Goal: Download file/media

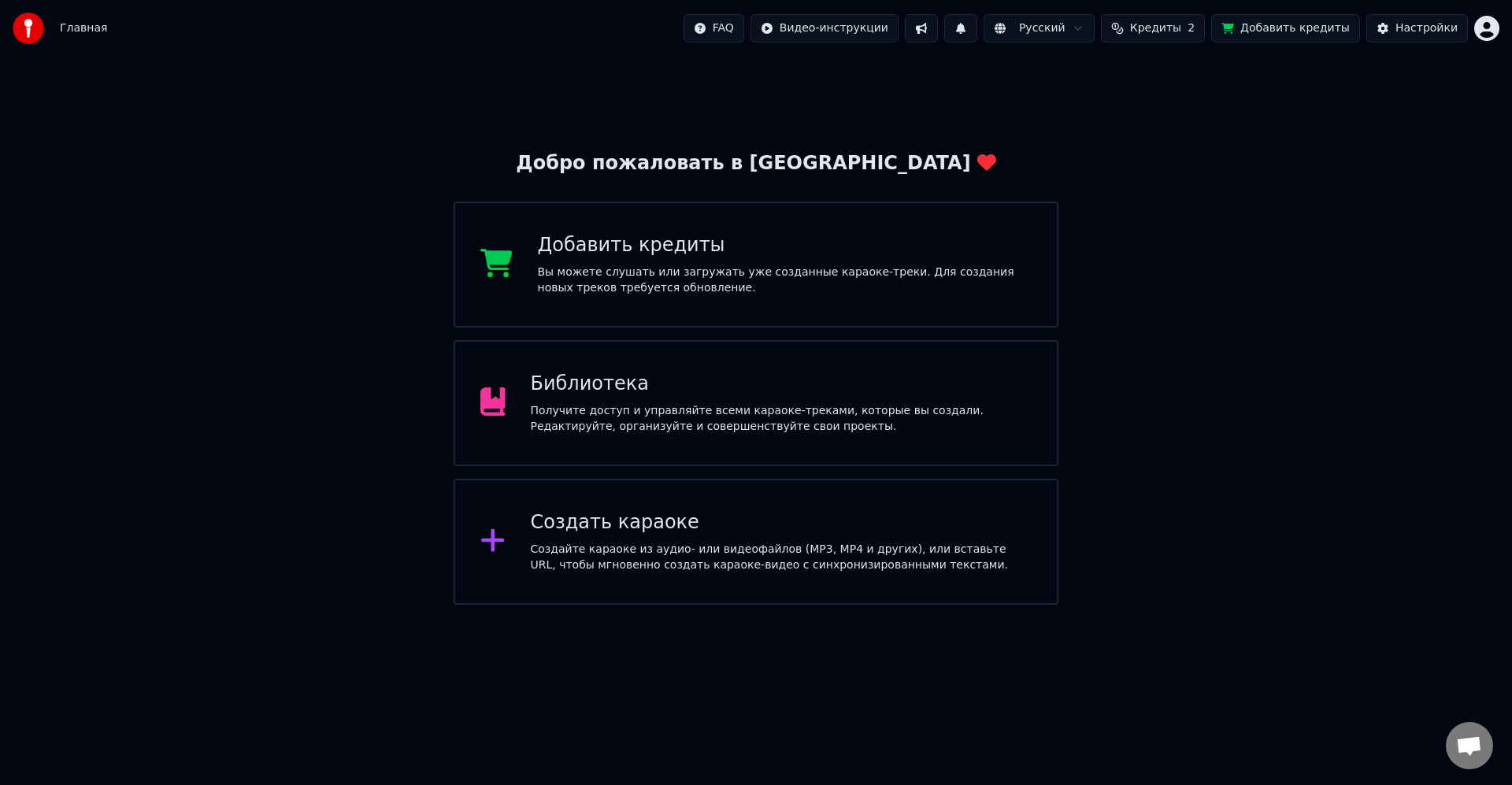
click at [629, 399] on div "Библиотека Получите доступ и управляйте всеми караоке-треками, которые вы созда…" at bounding box center [782, 403] width 502 height 63
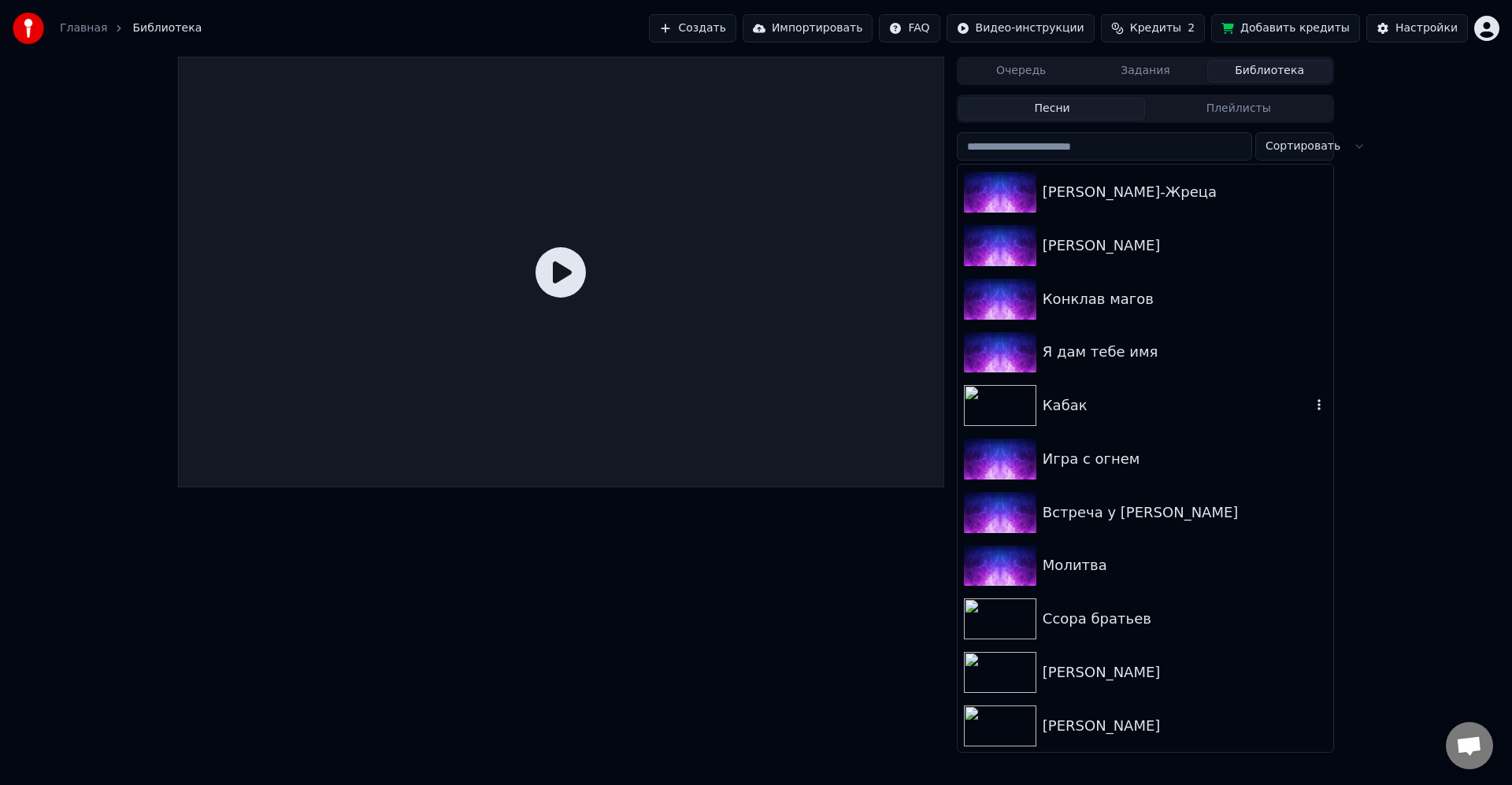
scroll to position [1392, 0]
click at [629, 464] on div "Игра с огнем" at bounding box center [1177, 459] width 268 height 23
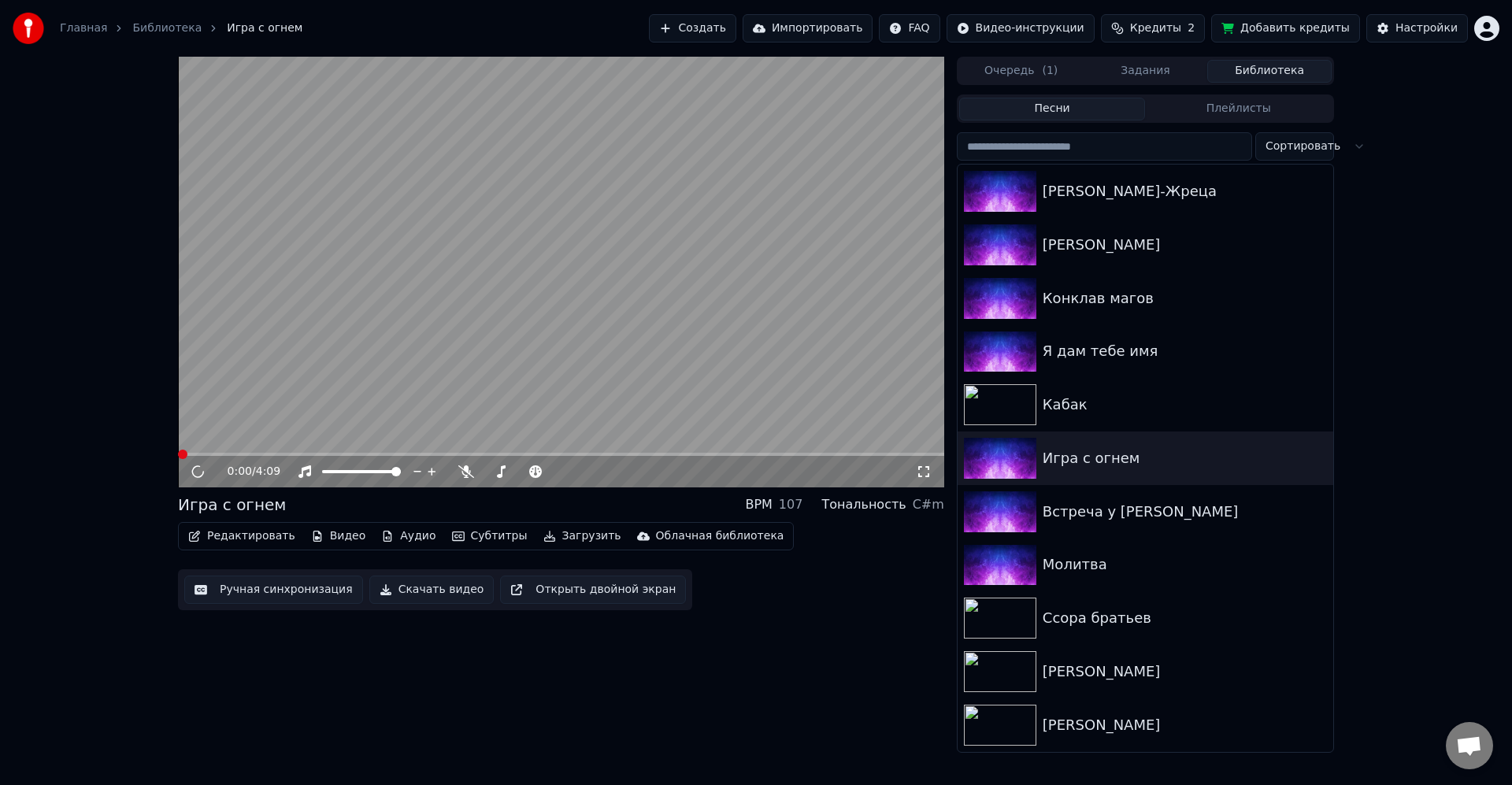
click at [584, 331] on video at bounding box center [561, 272] width 766 height 431
click at [192, 469] on icon at bounding box center [210, 471] width 37 height 13
click at [629, 471] on div "0:01 / 4:09 Игра с огнем BPM 107 Тональность C#m Редактировать Видео Аудио Субт…" at bounding box center [561, 405] width 766 height 696
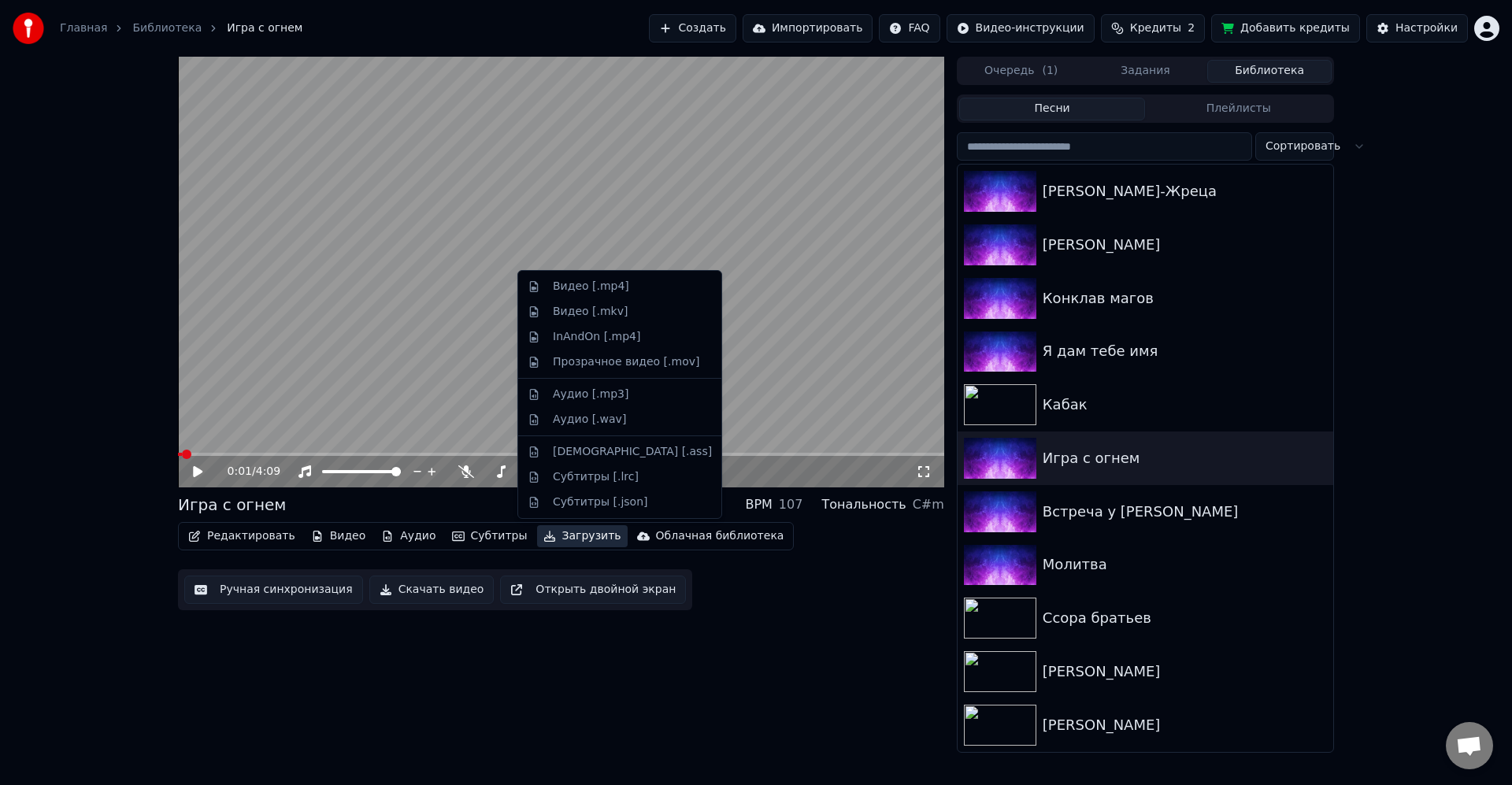
click at [552, 471] on button "Загрузить" at bounding box center [582, 536] width 90 height 23
click at [577, 284] on div "Видео [.mp4]" at bounding box center [591, 287] width 76 height 16
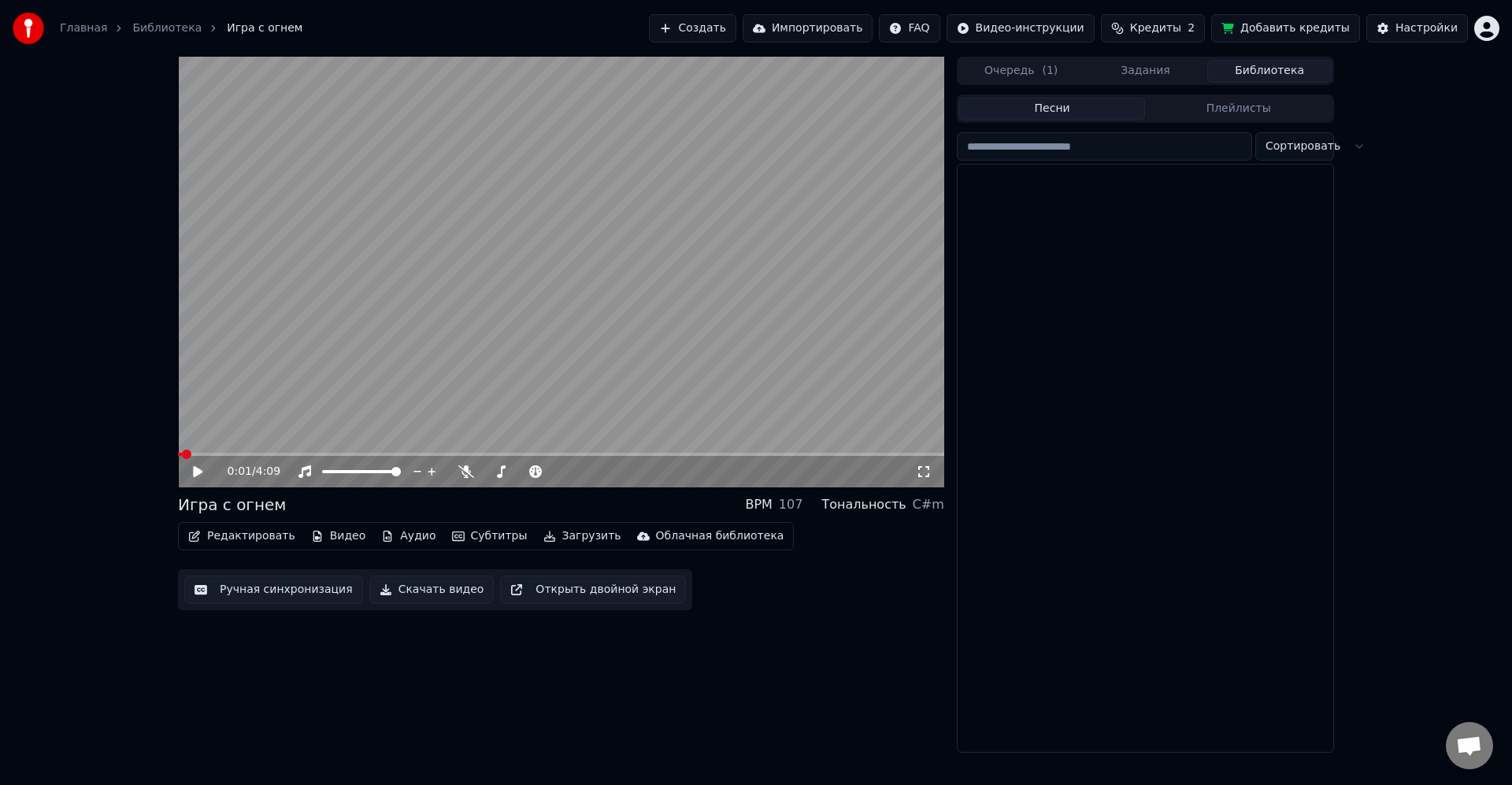
click at [629, 75] on button "Библиотека" at bounding box center [1269, 71] width 124 height 23
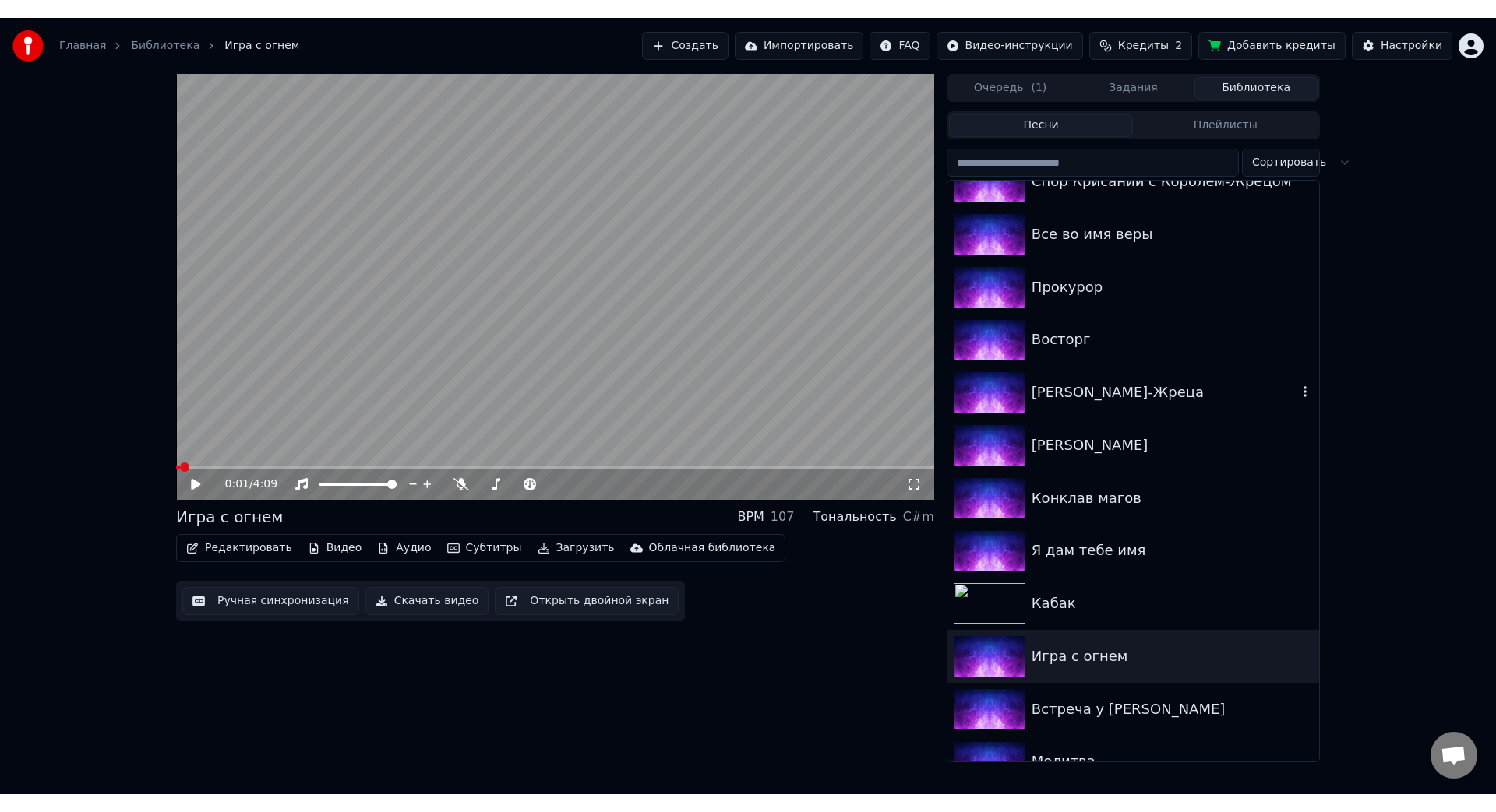
scroll to position [1188, 0]
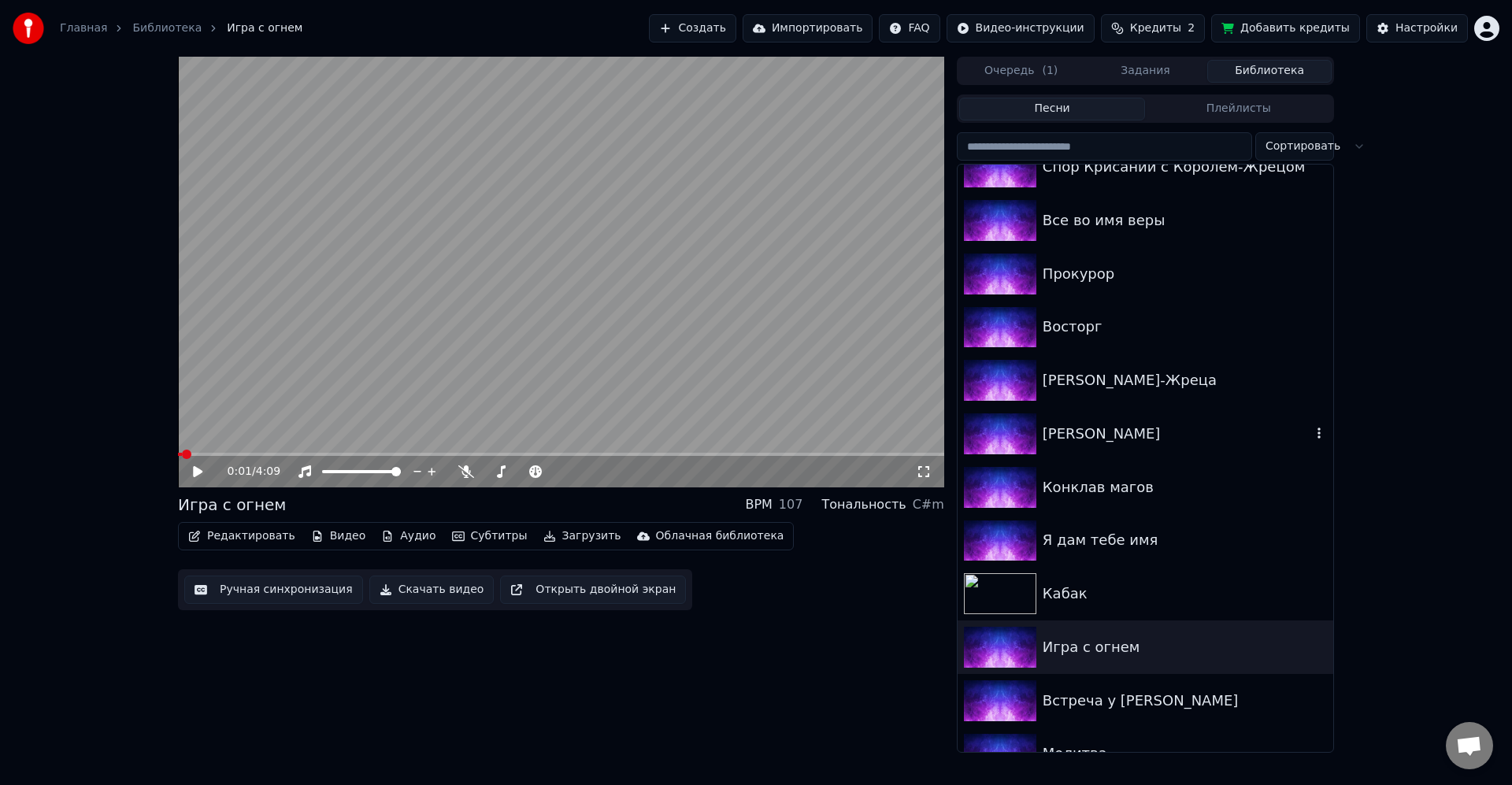
click at [629, 423] on div "[PERSON_NAME]" at bounding box center [1177, 434] width 268 height 23
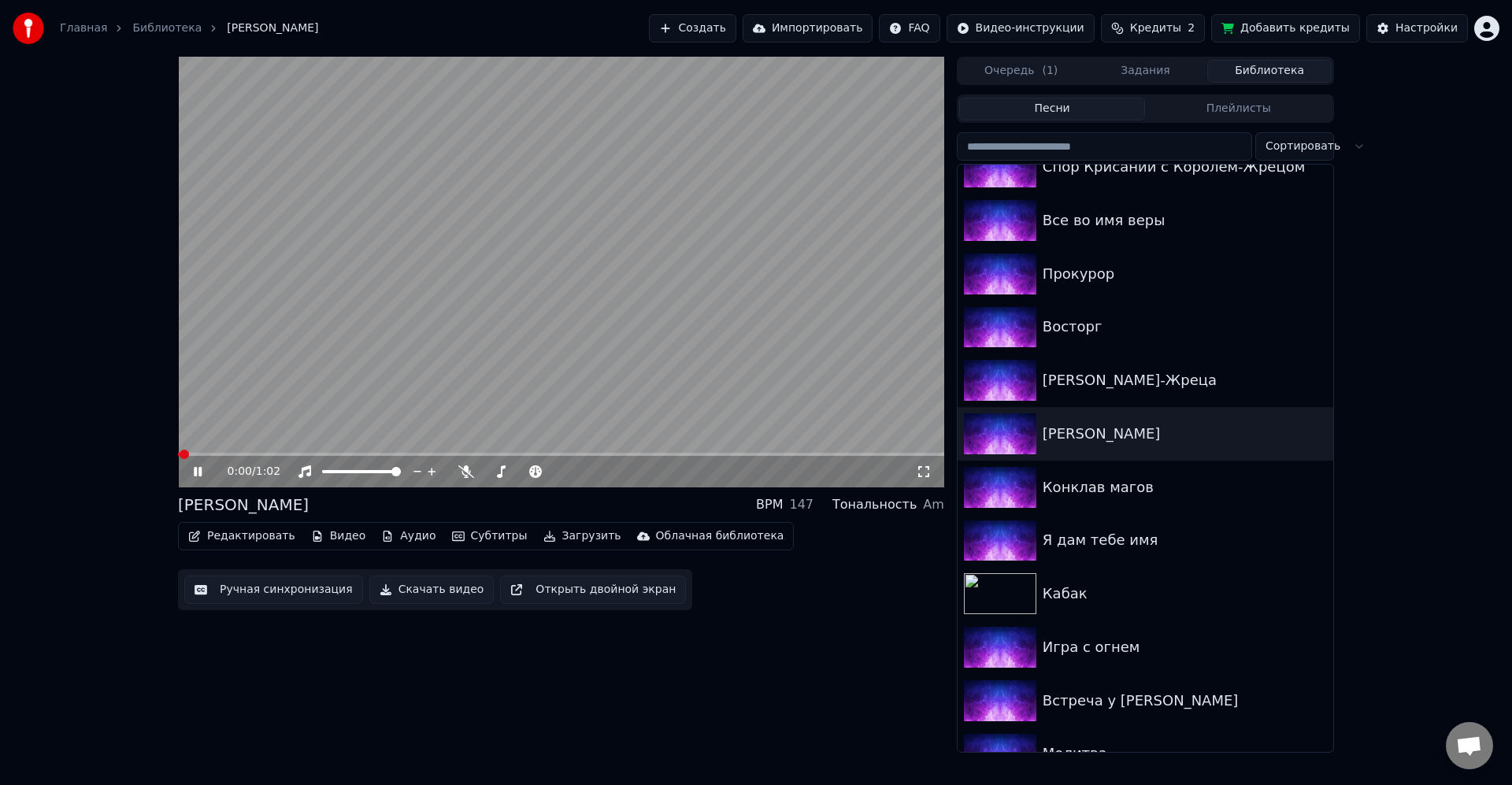
drag, startPoint x: 608, startPoint y: 327, endPoint x: 598, endPoint y: 375, distance: 49.0
click at [608, 327] on video at bounding box center [561, 272] width 766 height 431
click at [549, 471] on button "Загрузить" at bounding box center [582, 536] width 90 height 23
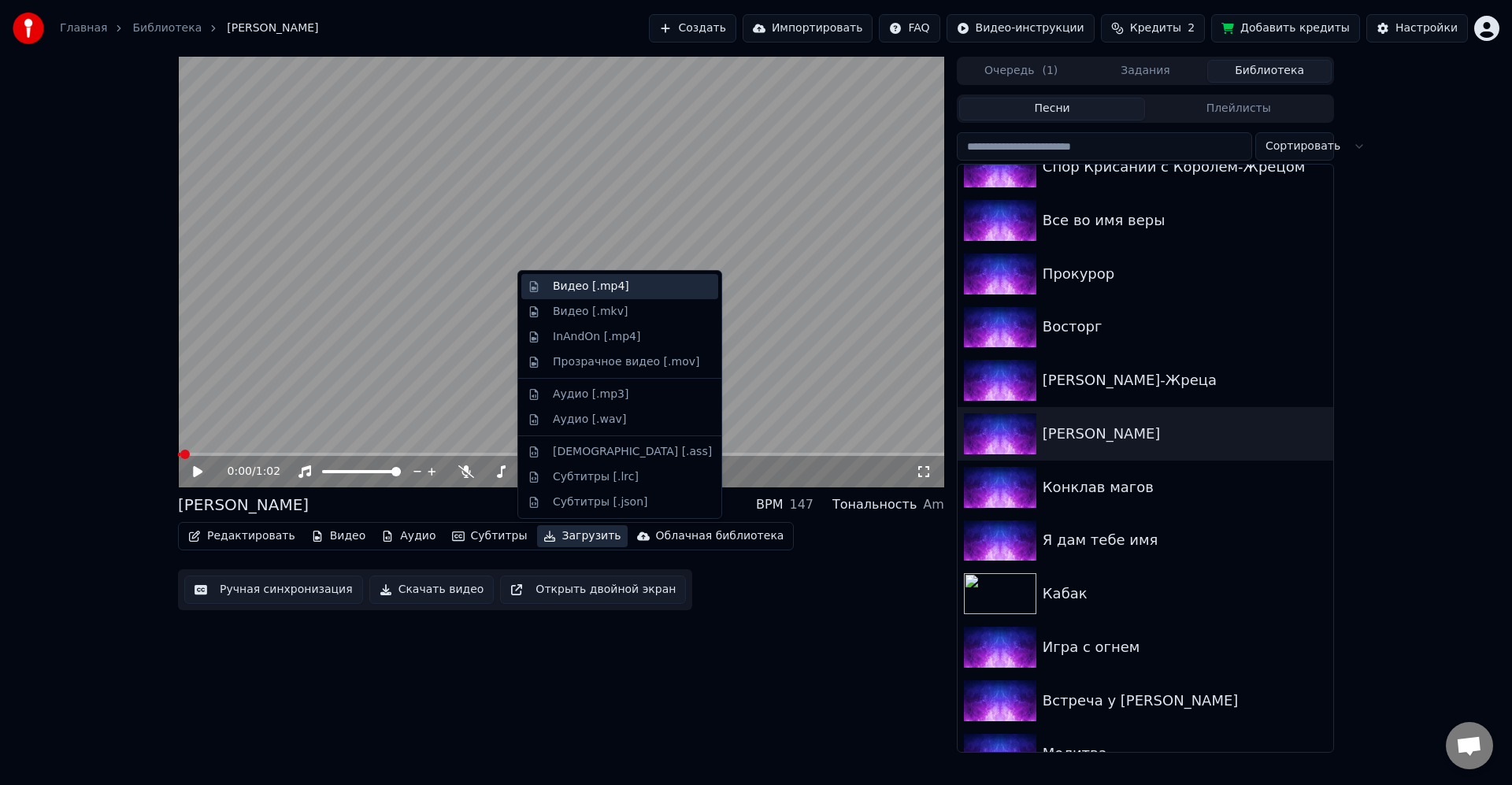
click at [610, 287] on div "Видео [.mp4]" at bounding box center [591, 287] width 76 height 16
